Goal: Task Accomplishment & Management: Use online tool/utility

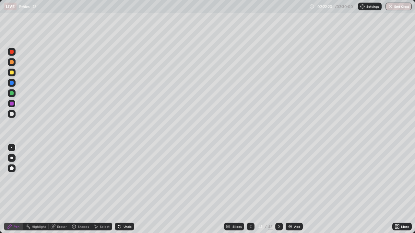
scroll to position [233, 415]
click at [61, 228] on div "Eraser" at bounding box center [62, 226] width 10 height 3
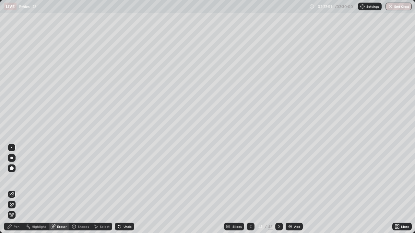
click at [17, 227] on div "Pen" at bounding box center [17, 226] width 6 height 3
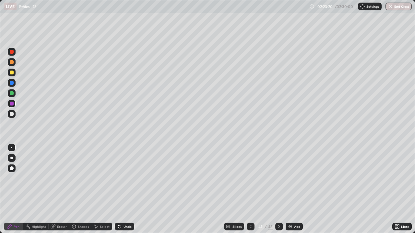
click at [254, 226] on div at bounding box center [251, 227] width 8 height 8
click at [350, 7] on div "/ 02:30:00" at bounding box center [344, 7] width 20 height 4
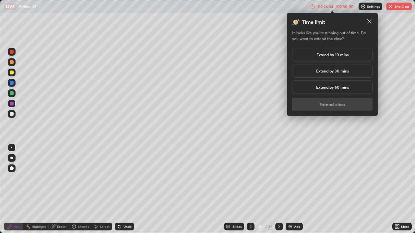
click at [344, 55] on h5 "Extend by 10 mins" at bounding box center [332, 55] width 32 height 6
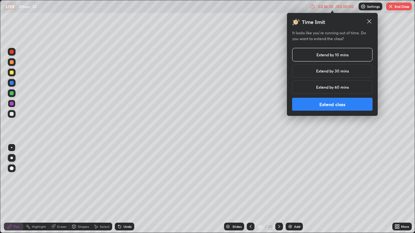
click at [337, 104] on button "Extend class" at bounding box center [332, 104] width 80 height 13
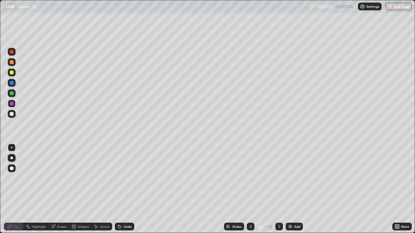
click at [290, 228] on img at bounding box center [289, 226] width 5 height 5
click at [13, 73] on div at bounding box center [12, 73] width 4 height 4
click at [66, 230] on div "Eraser" at bounding box center [59, 227] width 21 height 8
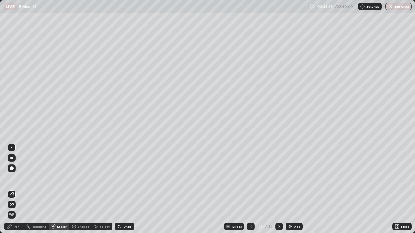
click at [18, 230] on div "Pen" at bounding box center [13, 227] width 19 height 8
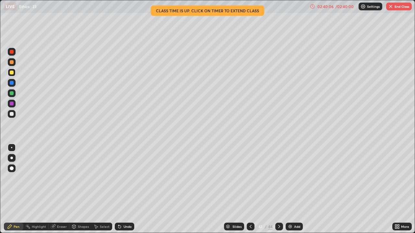
click at [400, 6] on button "End Class" at bounding box center [399, 7] width 26 height 8
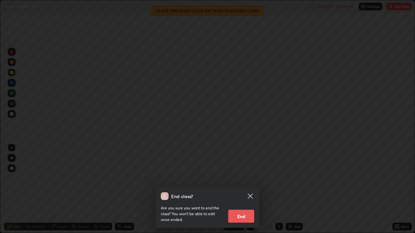
click at [241, 220] on button "End" at bounding box center [241, 216] width 26 height 13
